Goal: Information Seeking & Learning: Learn about a topic

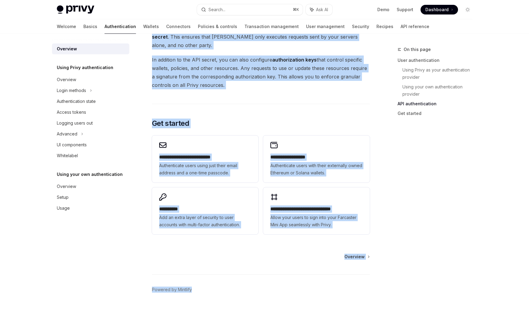
scroll to position [437, 0]
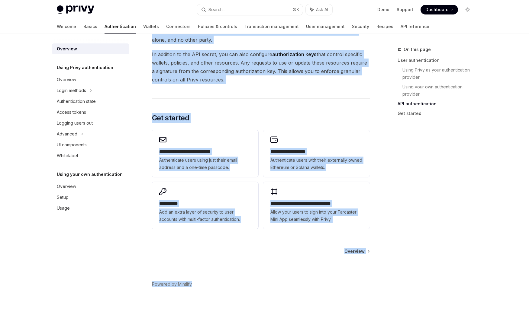
drag, startPoint x: 185, startPoint y: 96, endPoint x: 256, endPoint y: 85, distance: 71.5
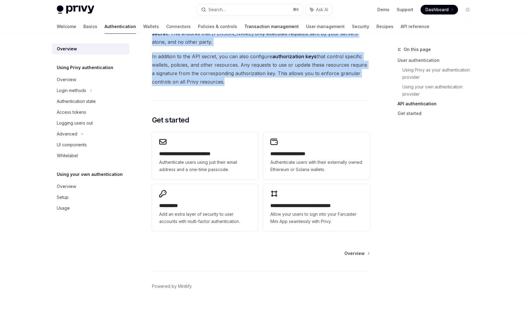
click at [250, 27] on link "Transaction management" at bounding box center [271, 26] width 54 height 14
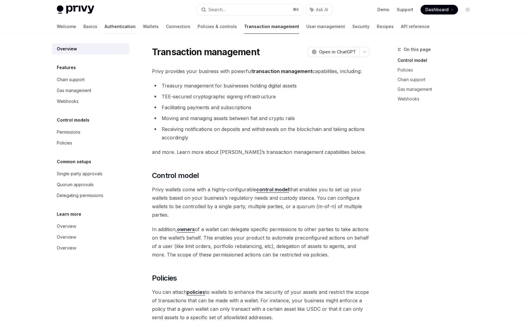
click at [105, 26] on link "Authentication" at bounding box center [120, 26] width 31 height 14
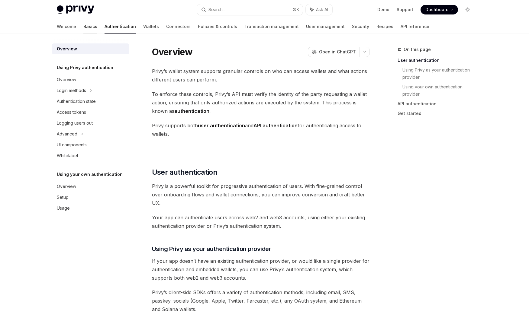
click at [83, 25] on link "Basics" at bounding box center [90, 26] width 14 height 14
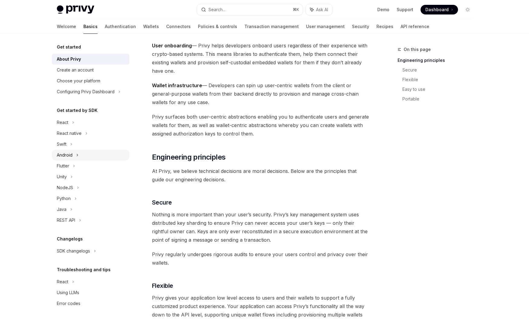
scroll to position [89, 0]
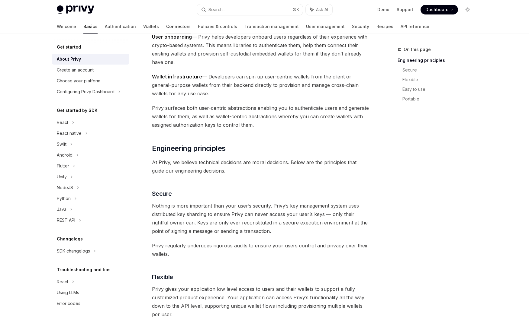
click at [166, 28] on link "Connectors" at bounding box center [178, 26] width 24 height 14
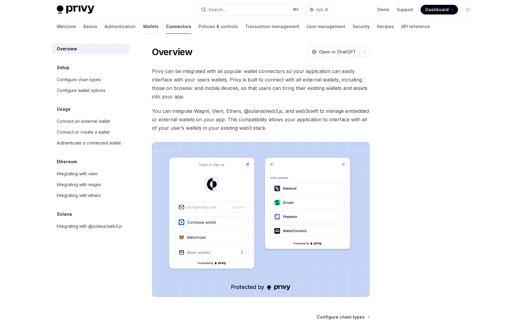
click at [143, 28] on link "Wallets" at bounding box center [151, 26] width 16 height 14
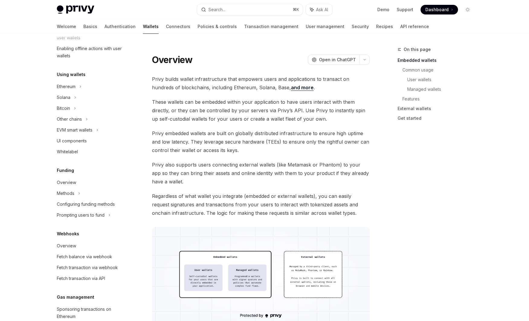
scroll to position [100, 0]
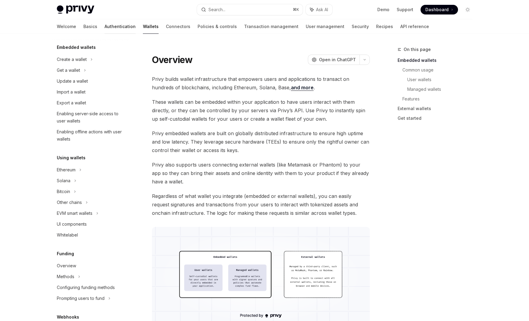
click at [105, 29] on link "Authentication" at bounding box center [120, 26] width 31 height 14
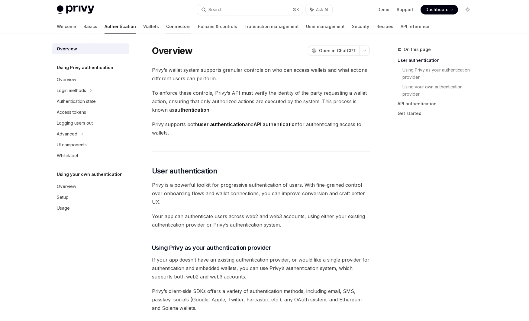
click at [166, 27] on link "Connectors" at bounding box center [178, 26] width 24 height 14
type textarea "*"
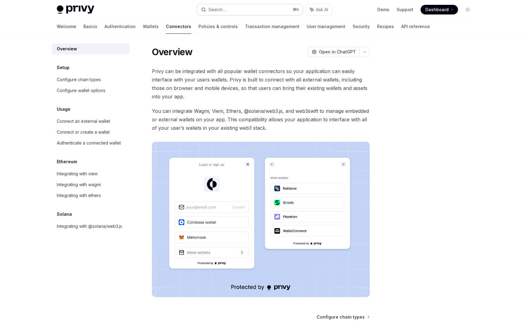
click at [250, 13] on button "Search... ⌘ K" at bounding box center [250, 9] width 106 height 11
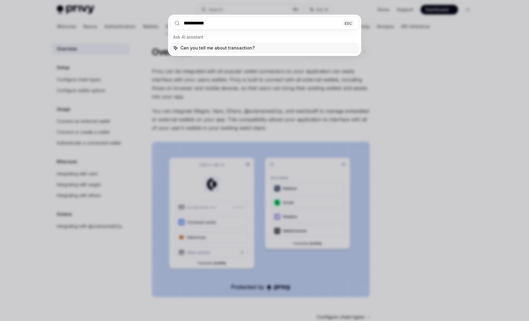
type input "**********"
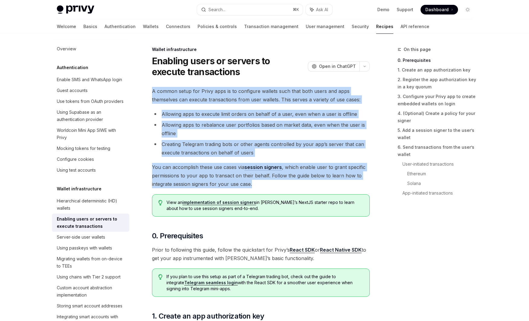
drag, startPoint x: 150, startPoint y: 92, endPoint x: 298, endPoint y: 182, distance: 173.0
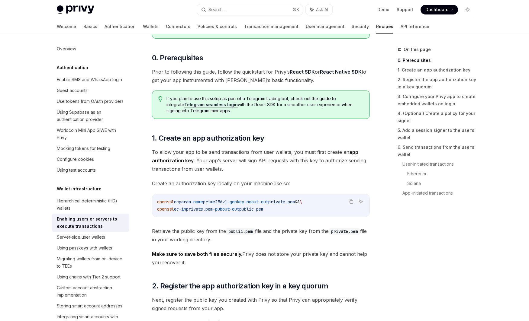
scroll to position [205, 0]
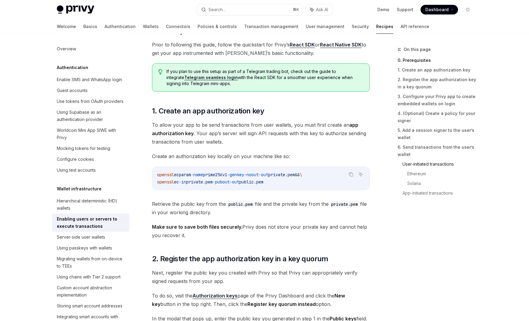
click at [445, 163] on link "User-initiated transactions" at bounding box center [439, 164] width 75 height 10
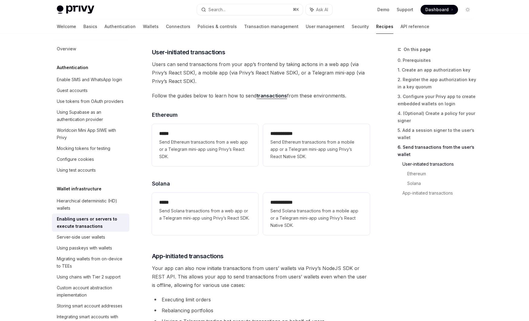
scroll to position [1232, 0]
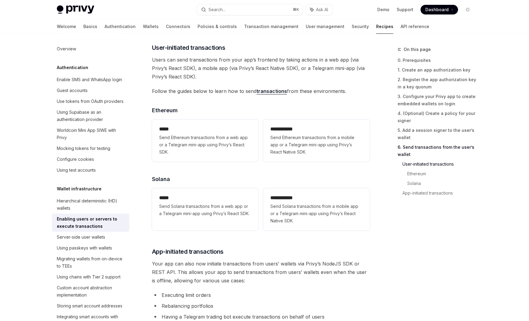
click at [279, 94] on link "transactions" at bounding box center [271, 91] width 31 height 6
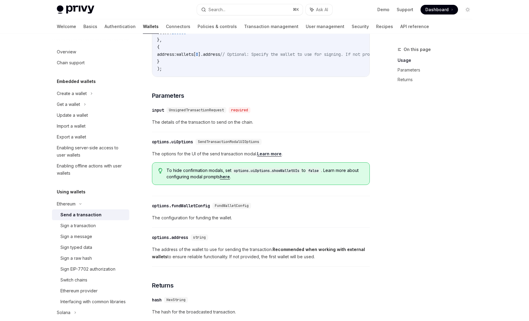
scroll to position [237, 0]
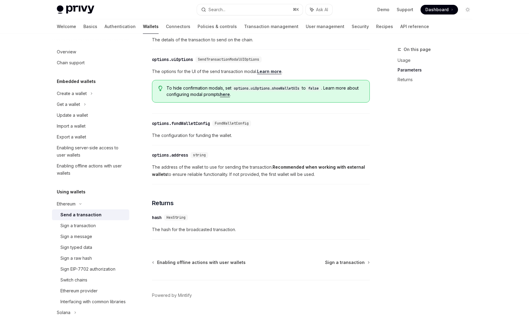
scroll to position [298, 0]
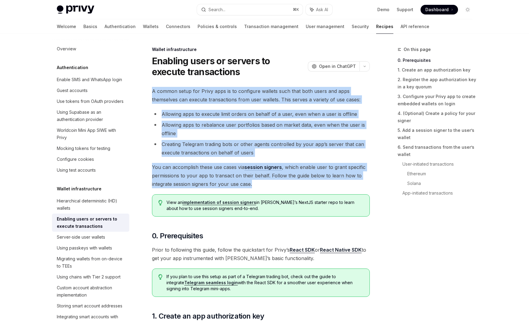
drag, startPoint x: 150, startPoint y: 89, endPoint x: 302, endPoint y: 179, distance: 176.6
copy div "A common setup for Privy apps is to configure wallets such that both users and …"
click at [410, 160] on link "User-initiated transactions" at bounding box center [439, 164] width 75 height 10
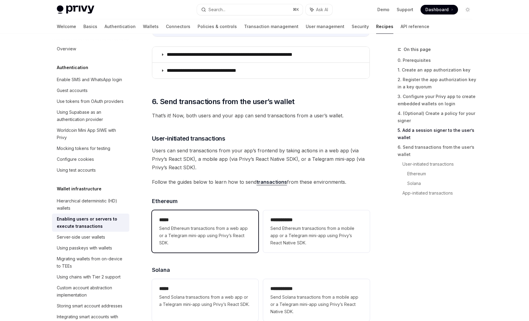
scroll to position [1232, 0]
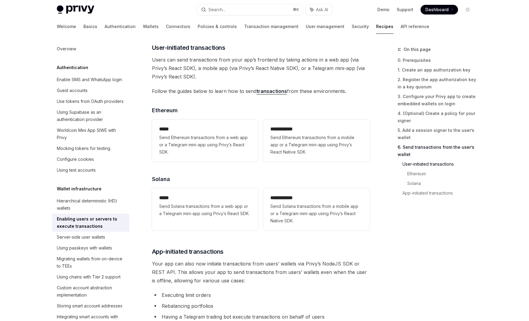
drag, startPoint x: 350, startPoint y: 93, endPoint x: 157, endPoint y: 57, distance: 196.2
copy div "User-initiated transactions Users can send transactions from your app’s fronten…"
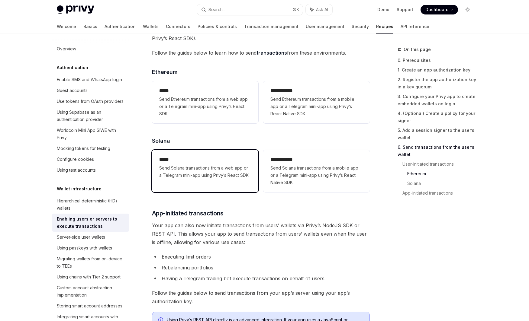
scroll to position [1306, 0]
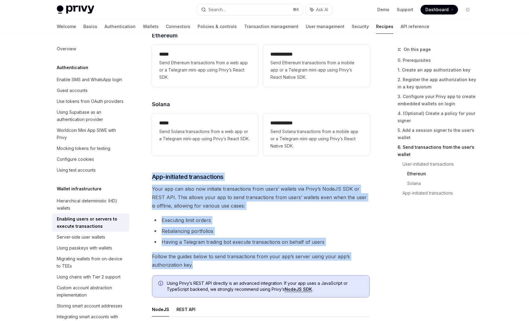
drag, startPoint x: 173, startPoint y: 185, endPoint x: 235, endPoint y: 266, distance: 101.6
copy div "App-initiated transactions Your app can also now initiate transactions from use…"
click at [143, 27] on link "Wallets" at bounding box center [151, 26] width 16 height 14
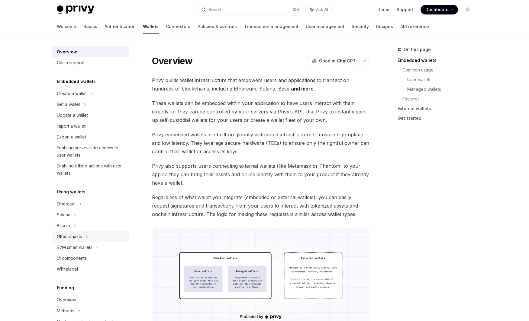
click at [83, 236] on div "Other chains" at bounding box center [90, 236] width 77 height 11
type textarea "*"
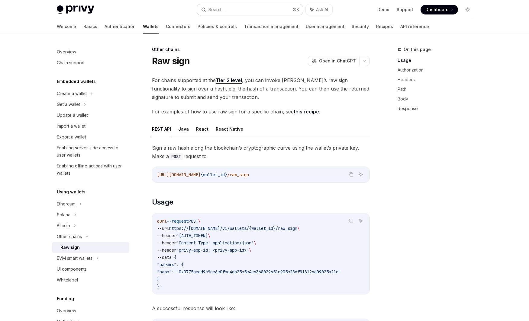
click at [212, 11] on div "Search..." at bounding box center [216, 9] width 17 height 7
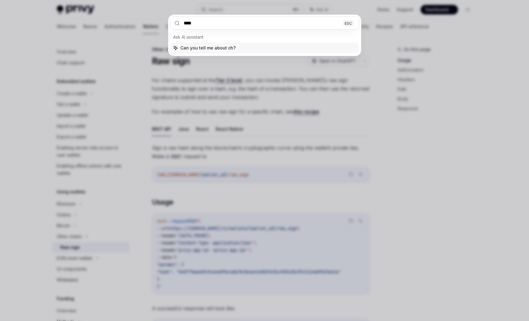
type input "*****"
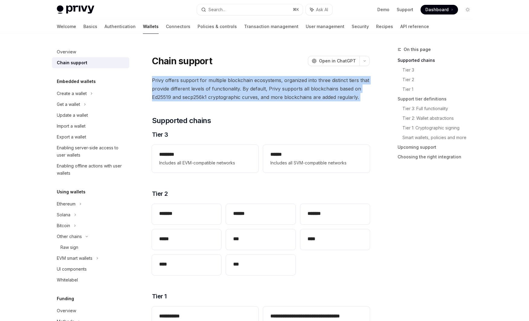
drag, startPoint x: 152, startPoint y: 80, endPoint x: 361, endPoint y: 103, distance: 210.3
copy div "Privy offers support for multiple blockchain ecosystems, organized into three d…"
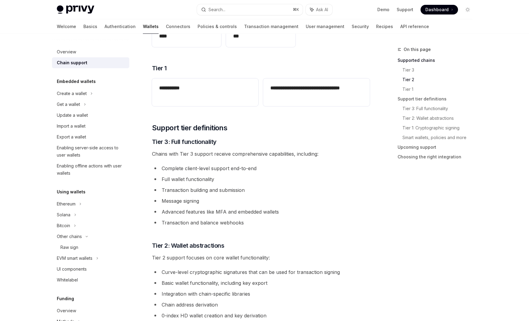
scroll to position [237, 0]
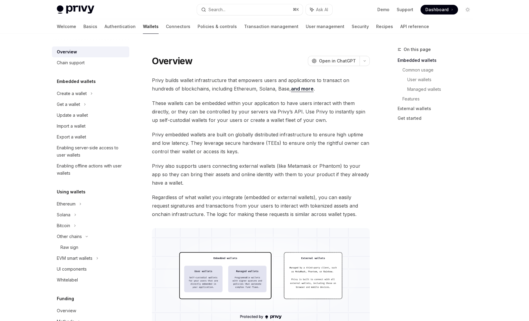
type textarea "*"
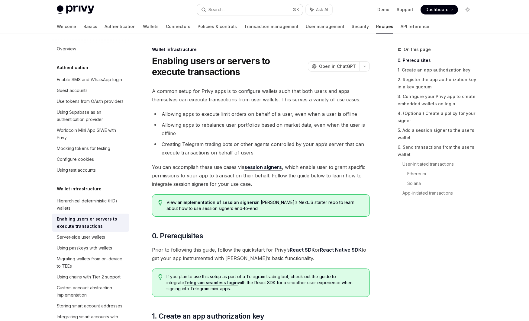
click at [213, 10] on div "Search..." at bounding box center [216, 9] width 17 height 7
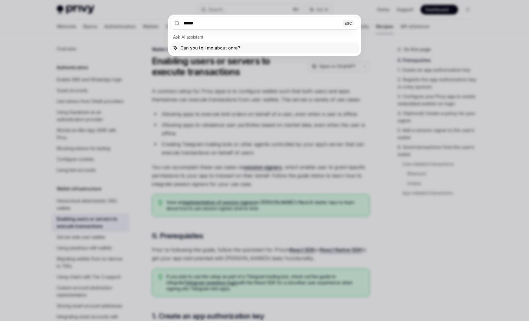
type input "******"
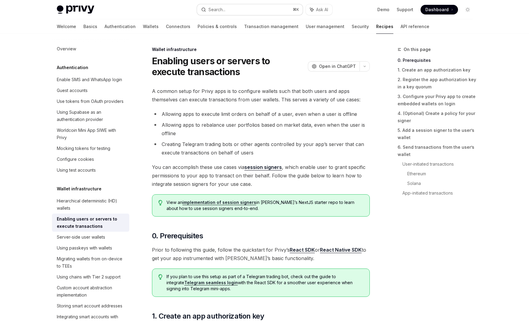
click at [220, 11] on div "Search..." at bounding box center [216, 9] width 17 height 7
click at [223, 13] on div "Search..." at bounding box center [216, 9] width 17 height 7
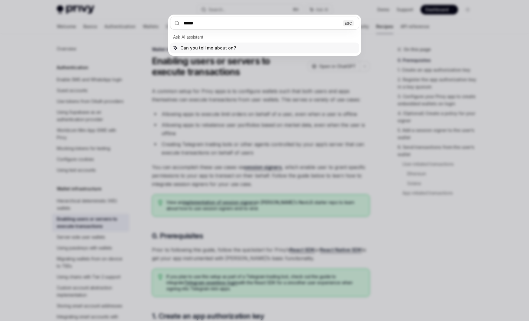
type input "******"
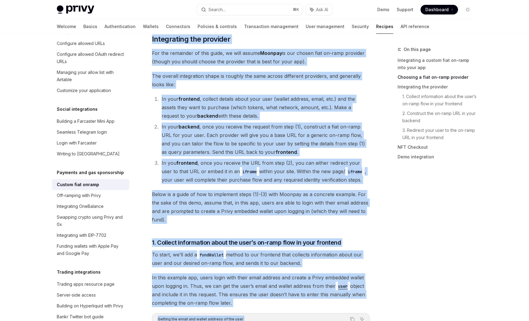
scroll to position [380, 0]
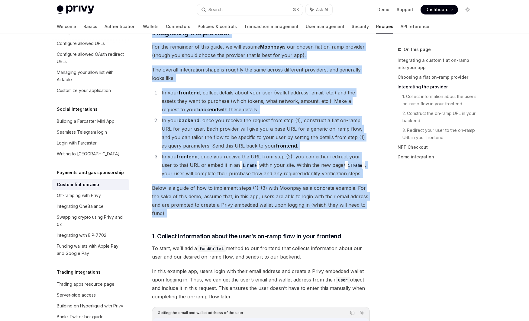
drag, startPoint x: 152, startPoint y: 63, endPoint x: 304, endPoint y: 216, distance: 215.5
copy div "Loremi dolo sitame ConsEC Adip el SeddOEI TempOR Inci ut LaboREE ​ Doloremagna …"
click at [223, 9] on div "Search..." at bounding box center [216, 9] width 17 height 7
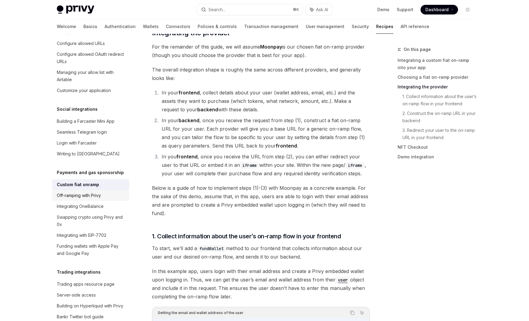
click at [87, 192] on div "Off-ramping with Privy" at bounding box center [79, 195] width 44 height 7
type textarea "*"
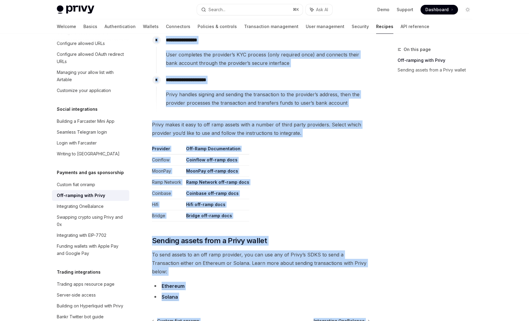
scroll to position [219, 0]
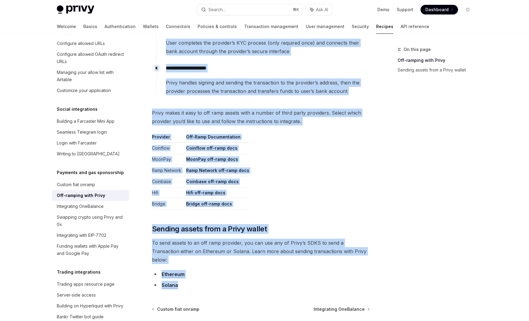
drag, startPoint x: 152, startPoint y: 64, endPoint x: 286, endPoint y: 267, distance: 244.1
click at [288, 273] on div "**********" at bounding box center [203, 103] width 333 height 552
copy div "**********"
click at [218, 11] on div "Search..." at bounding box center [216, 9] width 17 height 7
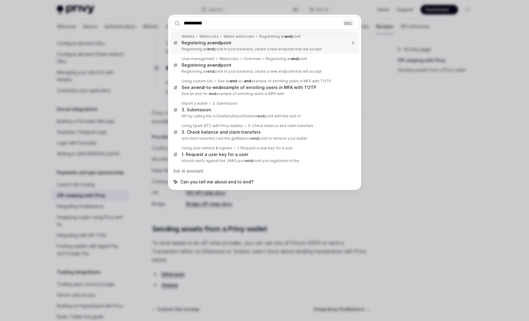
type input "**********"
click at [108, 10] on div "**********" at bounding box center [264, 160] width 529 height 321
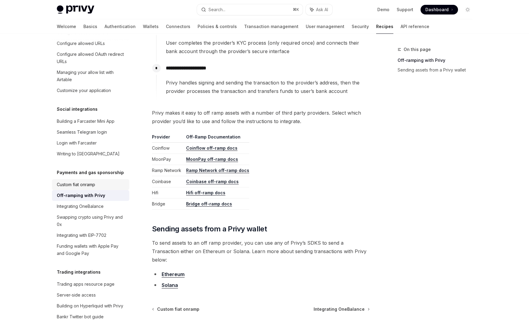
click at [76, 181] on div "Custom fiat onramp" at bounding box center [76, 184] width 38 height 7
type textarea "*"
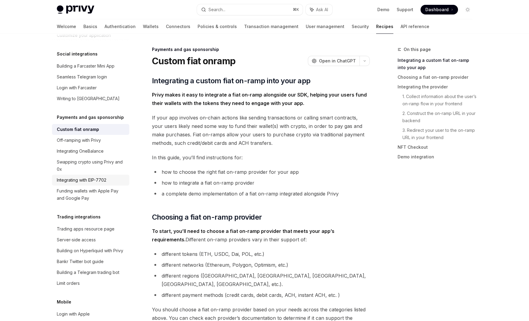
scroll to position [451, 0]
click at [230, 11] on button "Search... ⌘ K" at bounding box center [250, 9] width 106 height 11
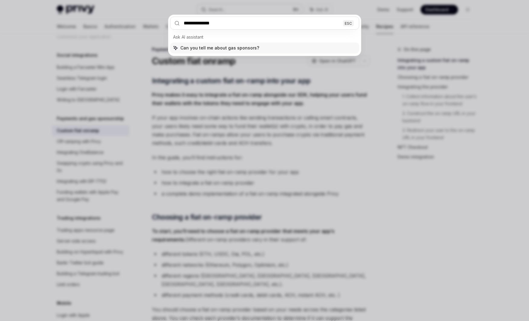
type input "**********"
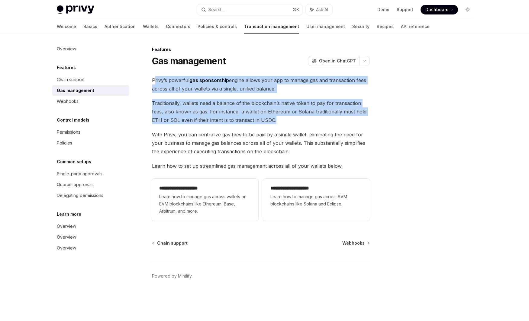
drag, startPoint x: 154, startPoint y: 78, endPoint x: 337, endPoint y: 120, distance: 188.1
click at [337, 120] on div "**********" at bounding box center [261, 149] width 218 height 147
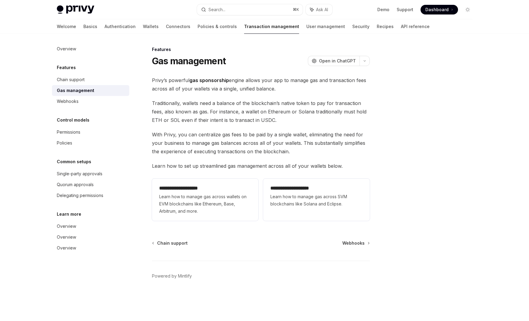
click at [362, 154] on span "With Privy, you can centralize gas fees to be paid by a single wallet, eliminat…" at bounding box center [261, 142] width 218 height 25
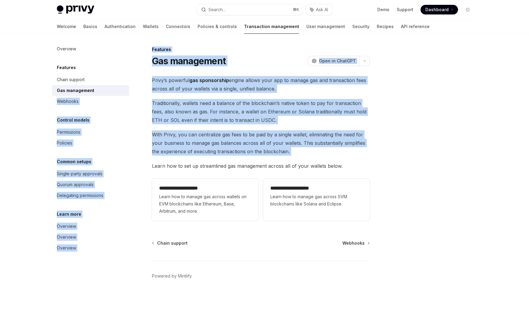
drag, startPoint x: 341, startPoint y: 162, endPoint x: 138, endPoint y: 91, distance: 214.9
click at [134, 91] on div "Overview Features Chain support Gas management Webhooks Control models Permissi…" at bounding box center [264, 178] width 445 height 288
click at [151, 83] on div "**********" at bounding box center [203, 183] width 333 height 275
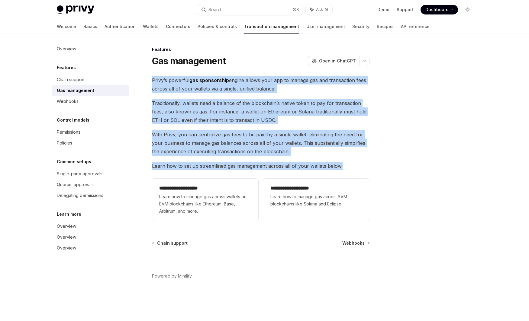
drag, startPoint x: 250, startPoint y: 115, endPoint x: 278, endPoint y: 131, distance: 32.2
click at [362, 166] on div "**********" at bounding box center [203, 183] width 333 height 275
copy div "Privy’s powerful gas sponsorship engine allows your app to manage gas and trans…"
click at [70, 143] on div "Policies" at bounding box center [64, 143] width 15 height 7
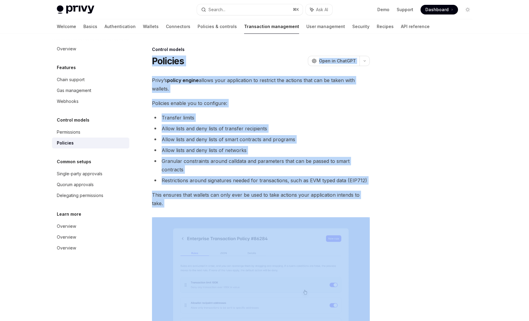
drag, startPoint x: 218, startPoint y: 108, endPoint x: 373, endPoint y: 191, distance: 176.1
click at [373, 191] on div "Control models Policies OpenAI Open in ChatGPT OpenAI Open in ChatGPT Privy’s p…" at bounding box center [264, 286] width 425 height 505
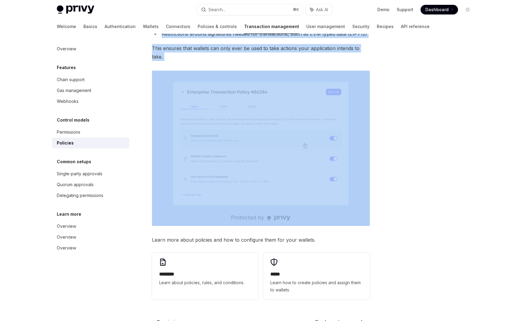
scroll to position [201, 0]
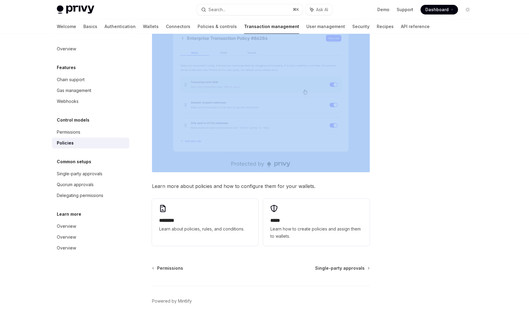
copy div "Policies OpenAI Open in ChatGPT OpenAI Open in ChatGPT Privy’s policy engine al…"
click at [67, 103] on div "Webhooks" at bounding box center [68, 101] width 22 height 7
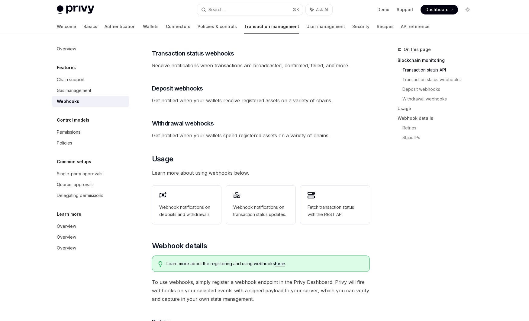
scroll to position [126, 0]
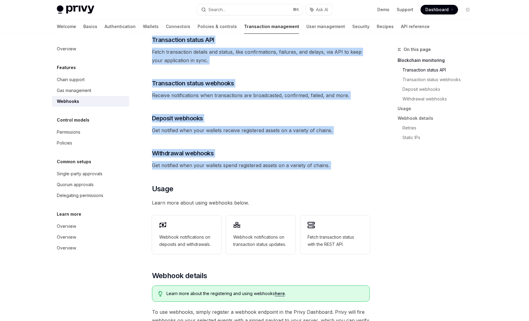
drag, startPoint x: 157, startPoint y: 67, endPoint x: 332, endPoint y: 163, distance: 199.1
click at [332, 163] on div "Features Webhooks OpenAI Open in ChatGPT OpenAI Open in ChatGPT Privy offers po…" at bounding box center [203, 219] width 333 height 599
copy div "Webhooks OpenAI Open in ChatGPT OpenAI Open in ChatGPT Privy offers powerful we…"
click at [72, 140] on div "Policies" at bounding box center [64, 143] width 15 height 7
type textarea "*"
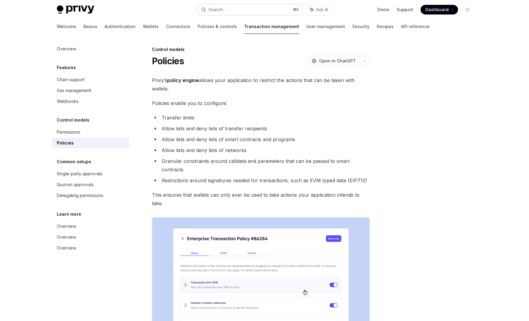
click at [253, 7] on button "Search... ⌘ K" at bounding box center [250, 9] width 106 height 11
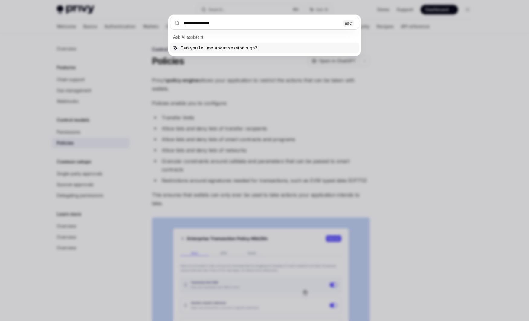
type input "**********"
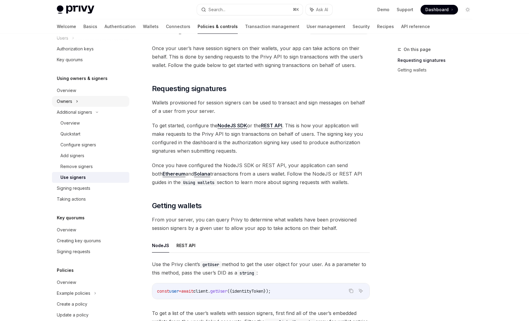
scroll to position [169, 0]
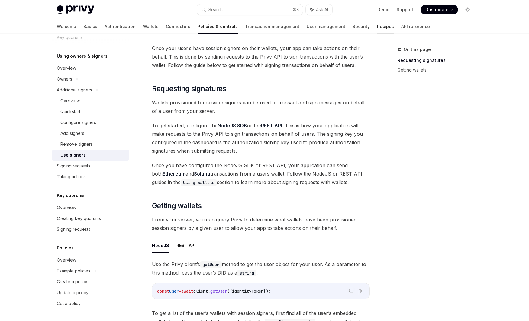
click at [377, 26] on link "Recipes" at bounding box center [385, 26] width 17 height 14
type textarea "*"
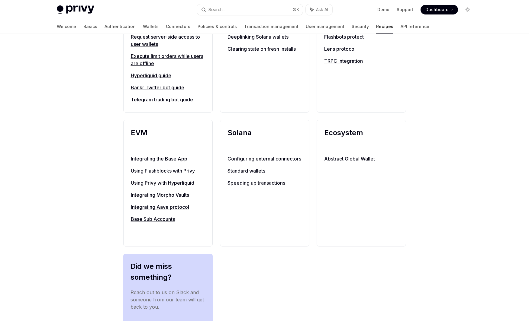
scroll to position [559, 0]
click at [252, 8] on button "Search... ⌘ K" at bounding box center [250, 9] width 106 height 11
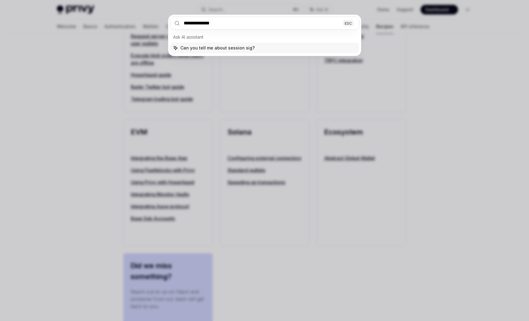
type input "**********"
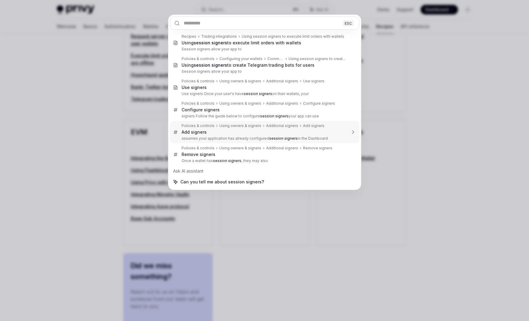
scroll to position [34, 0]
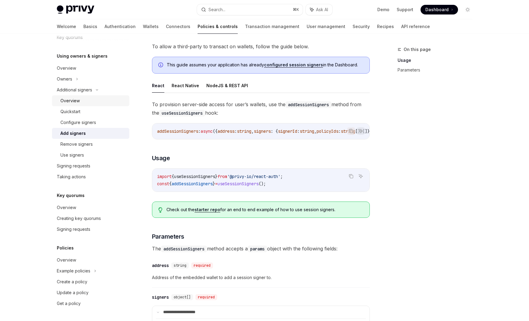
click at [102, 105] on link "Overview" at bounding box center [90, 100] width 77 height 11
type textarea "*"
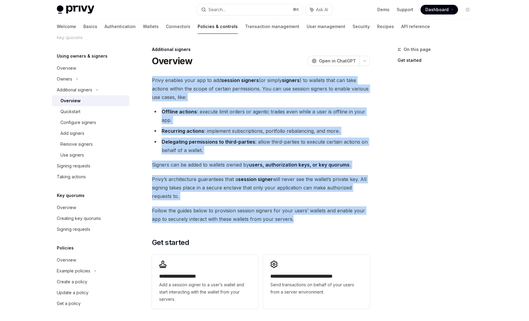
drag, startPoint x: 148, startPoint y: 82, endPoint x: 318, endPoint y: 220, distance: 219.0
click at [318, 220] on div "**********" at bounding box center [203, 224] width 333 height 356
copy div "Privy enables your app to add session signers (or simply signers ) to wallets t…"
click at [251, 10] on button "Search... ⌘ K" at bounding box center [250, 9] width 106 height 11
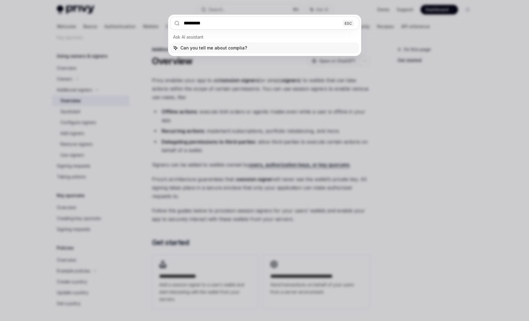
type input "**********"
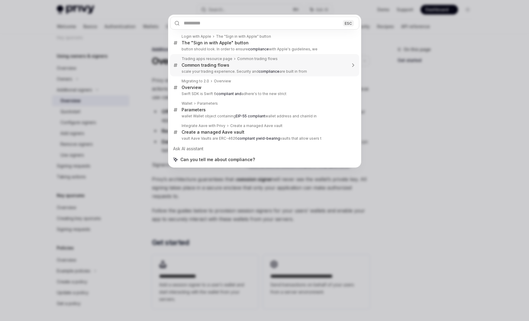
type textarea "*"
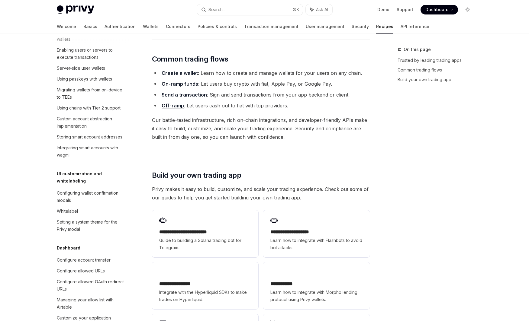
scroll to position [497, 0]
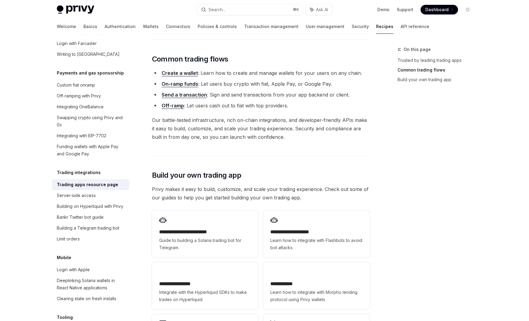
click at [238, 16] on div "Privy Docs home page Search... ⌘ K Ask AI Demo Support Dashboard Dashboard Sear…" at bounding box center [265, 9] width 416 height 19
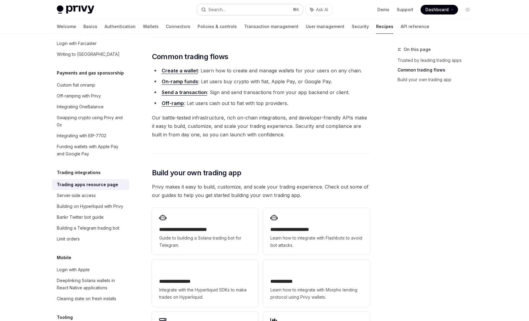
scroll to position [181, 0]
click at [238, 12] on button "Search... ⌘ K" at bounding box center [250, 9] width 106 height 11
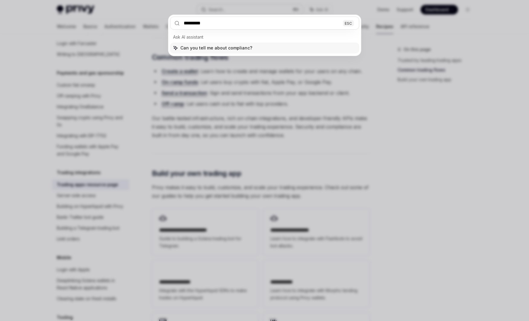
type input "**********"
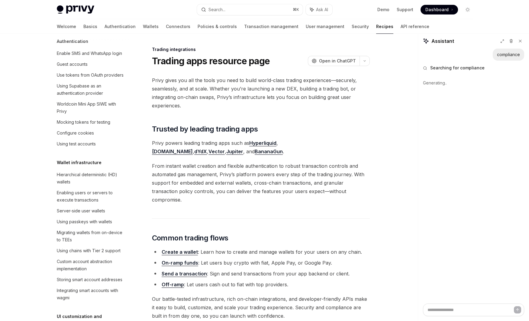
scroll to position [0, 0]
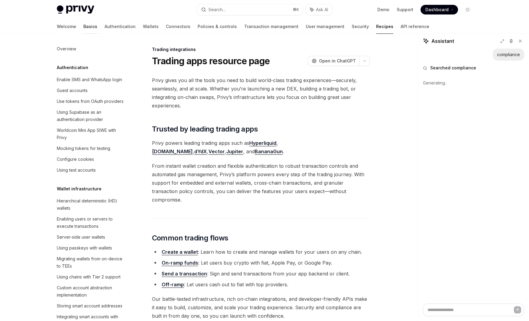
click at [83, 28] on link "Basics" at bounding box center [90, 26] width 14 height 14
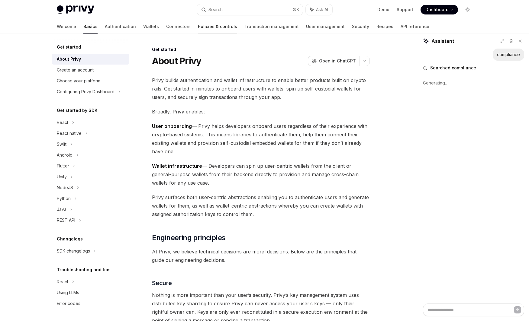
click at [198, 29] on link "Policies & controls" at bounding box center [217, 26] width 39 height 14
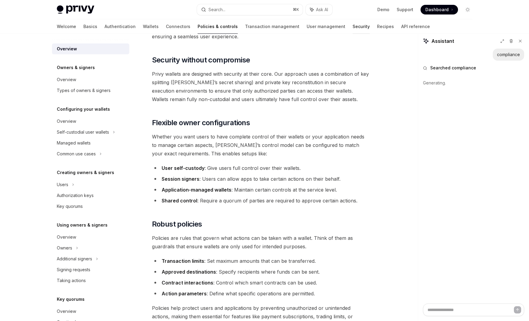
click at [353, 27] on link "Security" at bounding box center [361, 26] width 17 height 14
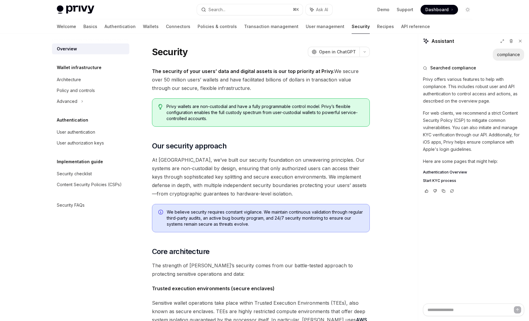
click at [446, 182] on span "Start KYC process" at bounding box center [439, 181] width 33 height 5
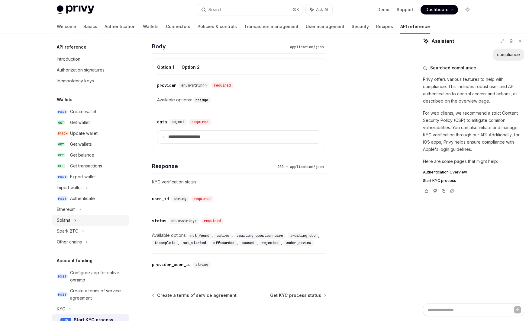
scroll to position [246, 0]
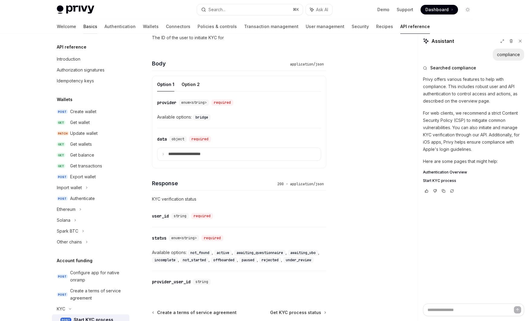
click at [83, 24] on link "Basics" at bounding box center [90, 26] width 14 height 14
type textarea "*"
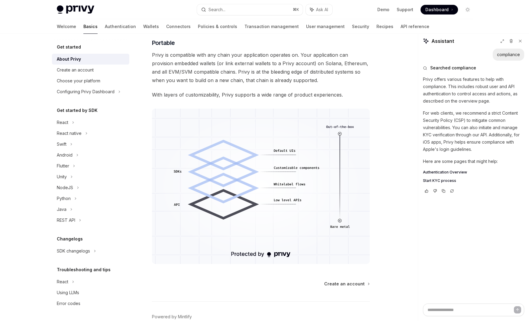
scroll to position [469, 0]
